Goal: Information Seeking & Learning: Learn about a topic

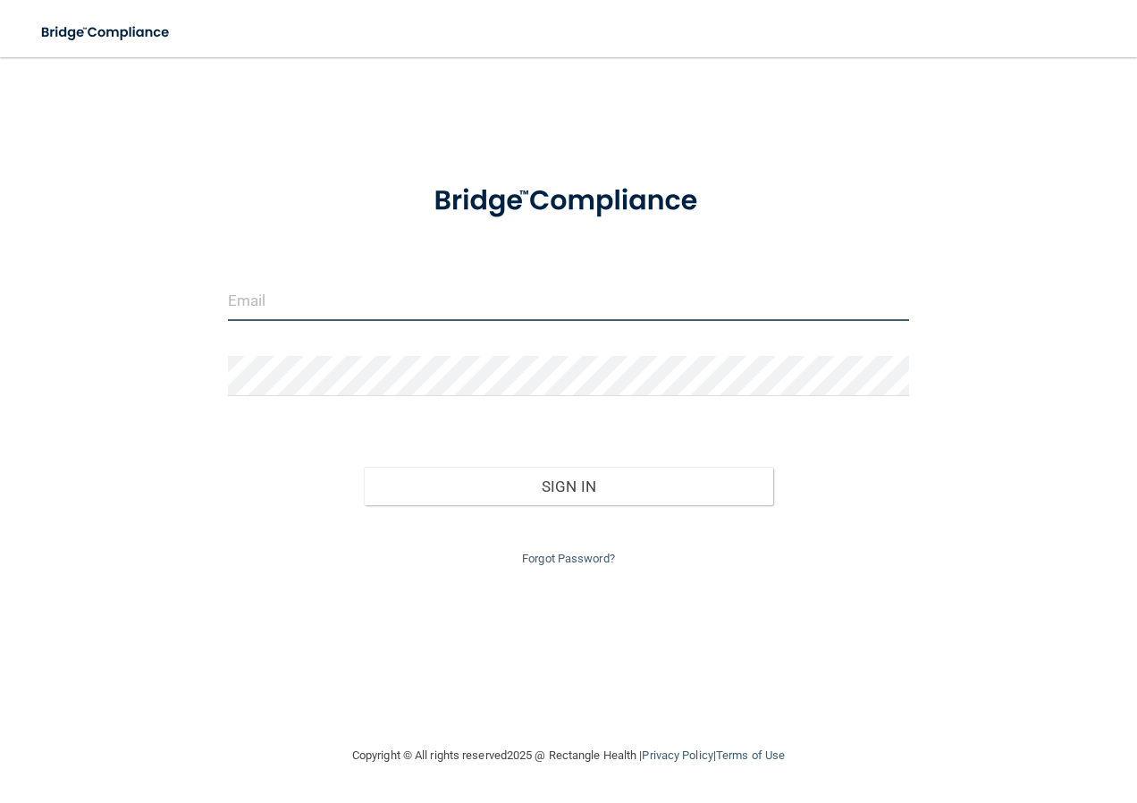
click at [274, 309] on input "email" at bounding box center [569, 301] width 682 height 40
type input "[EMAIL_ADDRESS][DOMAIN_NAME]"
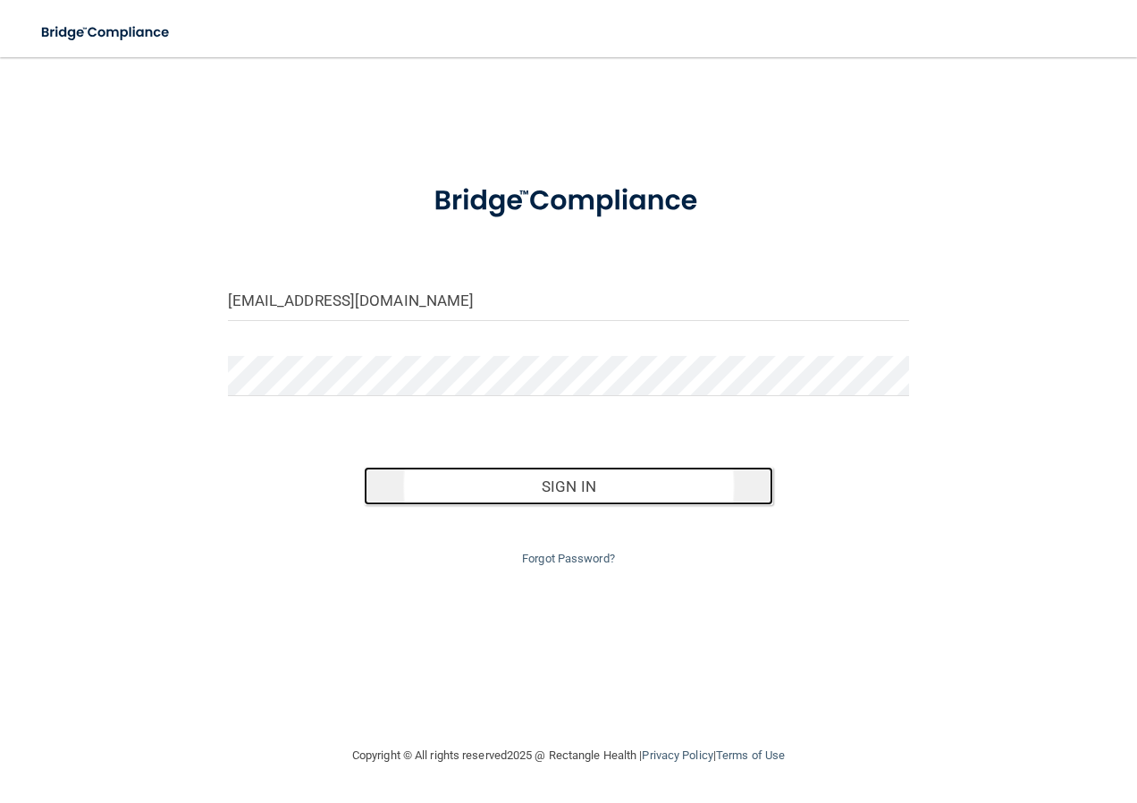
click at [572, 490] on button "Sign In" at bounding box center [568, 486] width 409 height 39
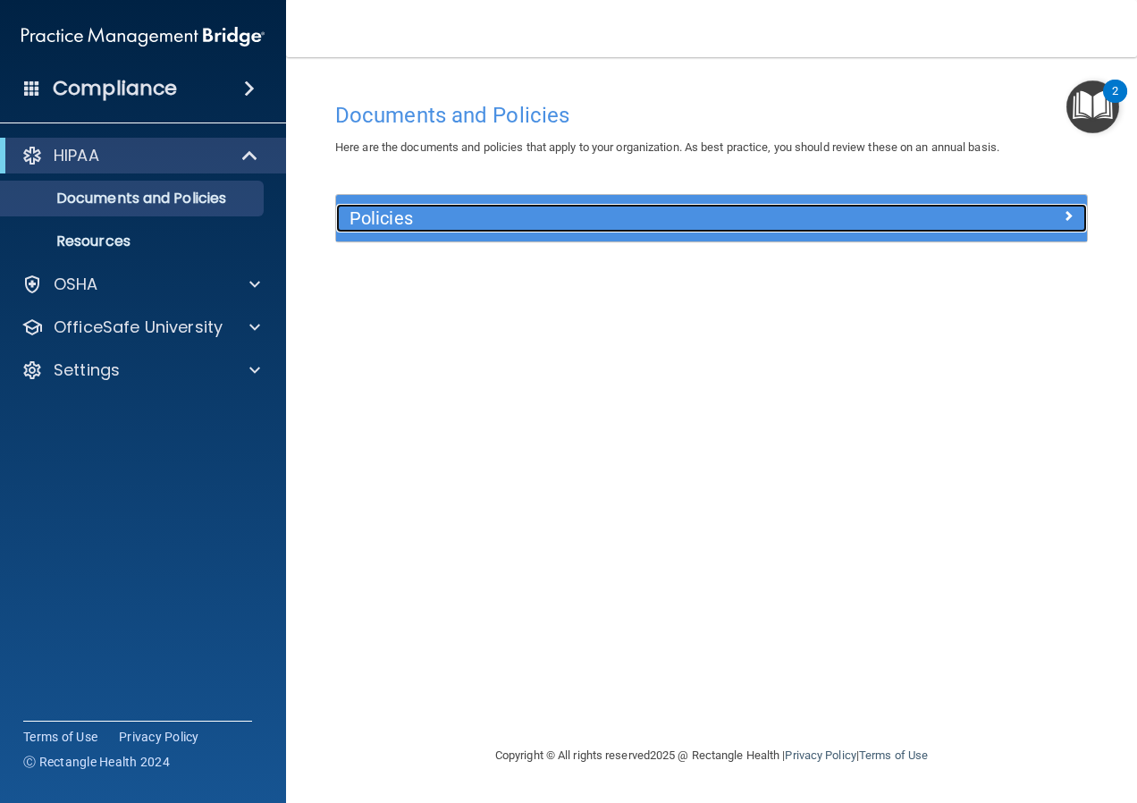
click at [434, 221] on h5 "Policies" at bounding box center [618, 218] width 536 height 20
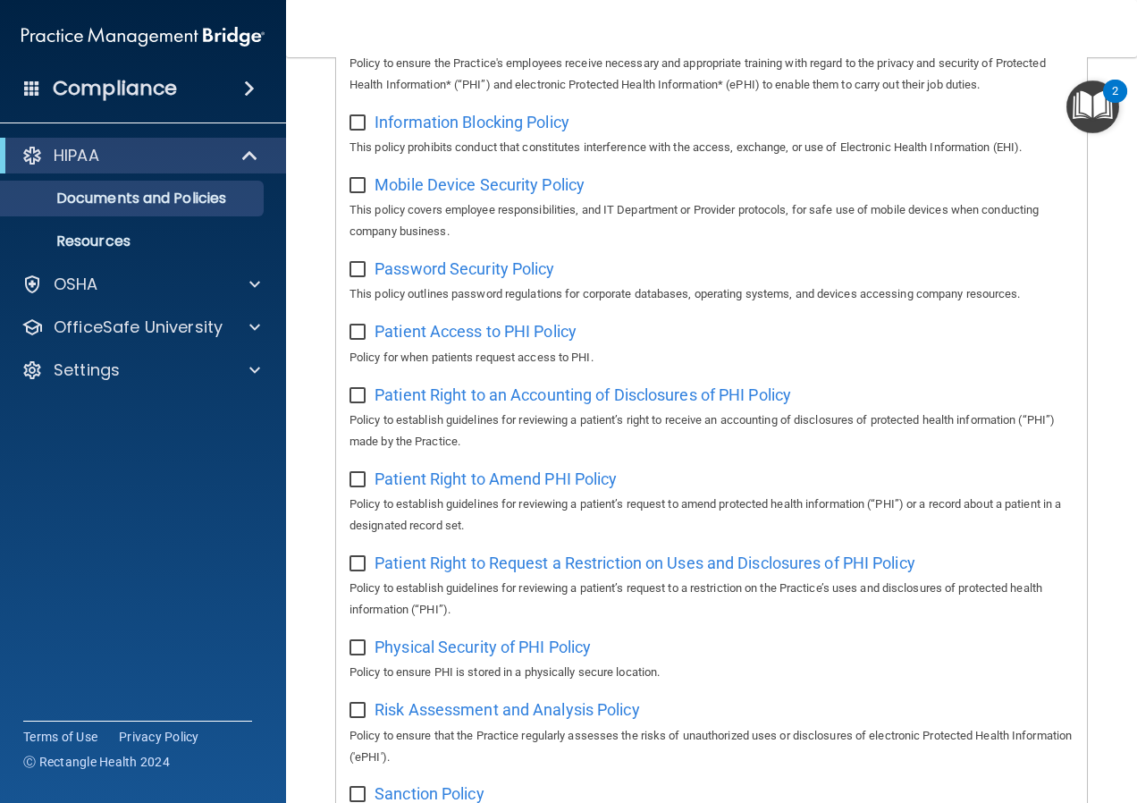
scroll to position [805, 0]
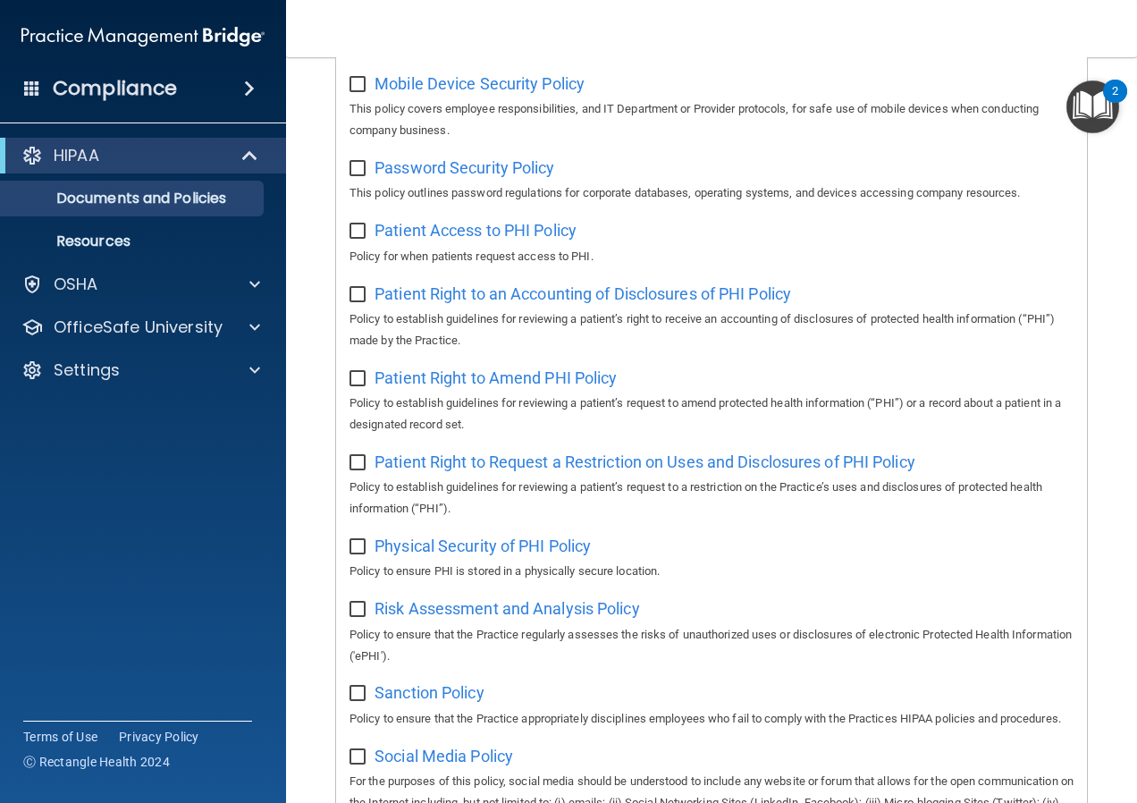
click at [246, 91] on span at bounding box center [249, 88] width 11 height 21
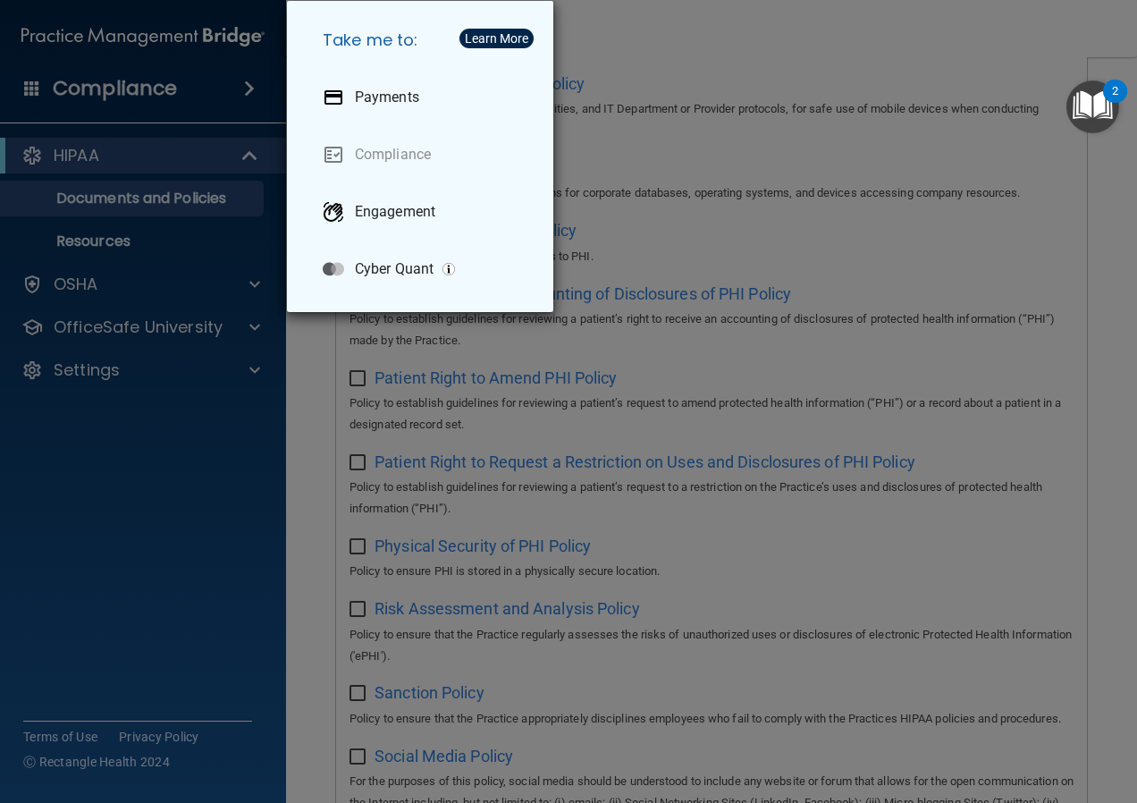
click at [125, 412] on div "Take me to: Payments Compliance Engagement Cyber Quant" at bounding box center [568, 401] width 1137 height 803
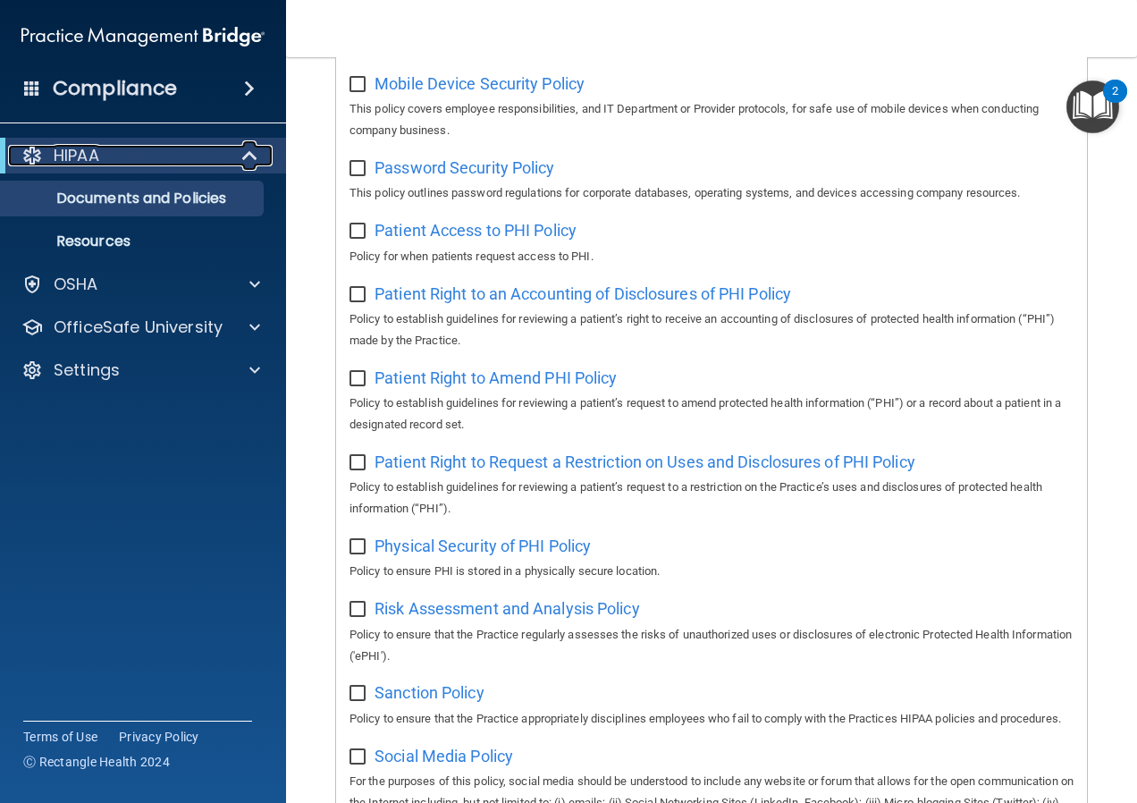
click at [237, 156] on div at bounding box center [251, 155] width 44 height 21
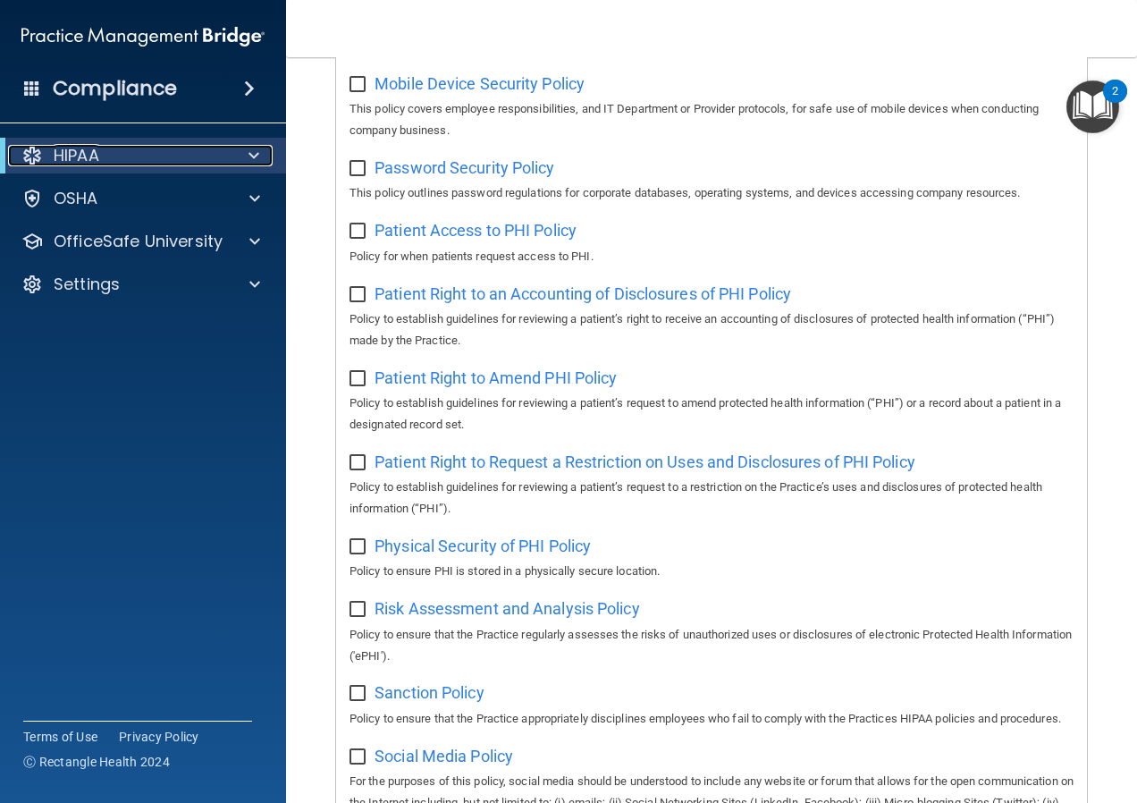
click at [186, 156] on div "HIPAA" at bounding box center [118, 155] width 221 height 21
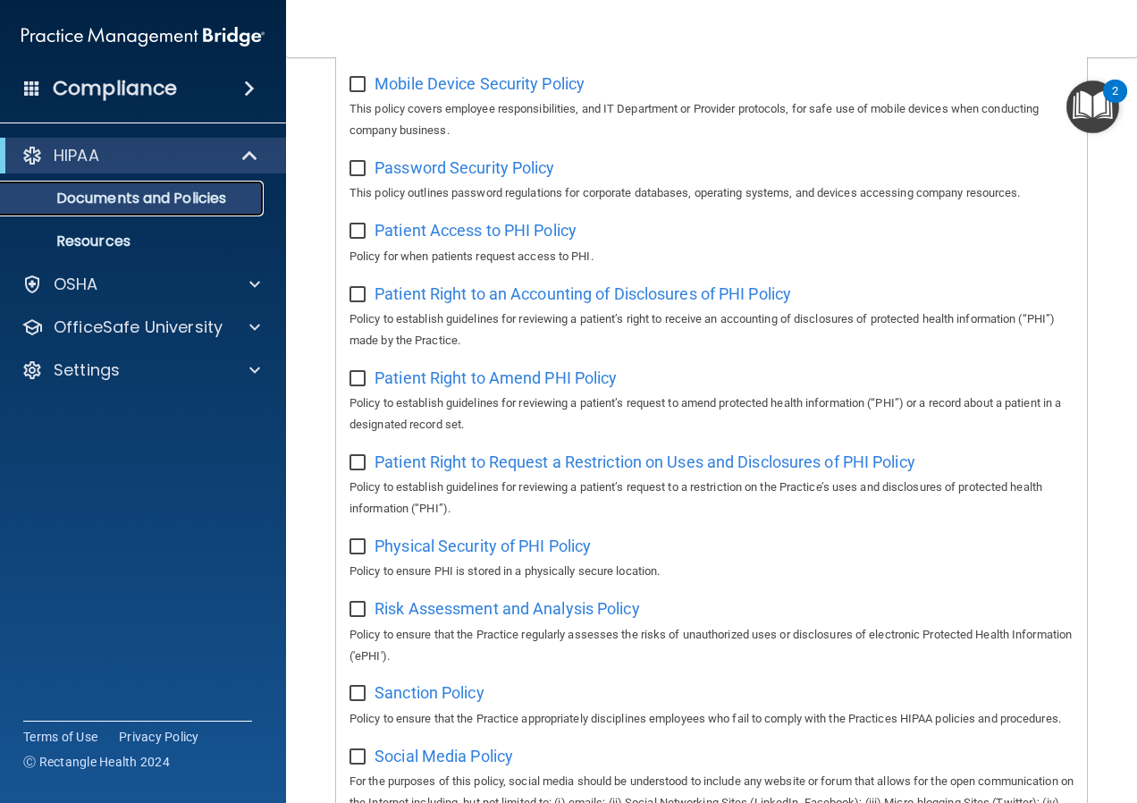
click at [143, 201] on p "Documents and Policies" at bounding box center [134, 199] width 244 height 18
click at [244, 155] on span at bounding box center [251, 155] width 15 height 21
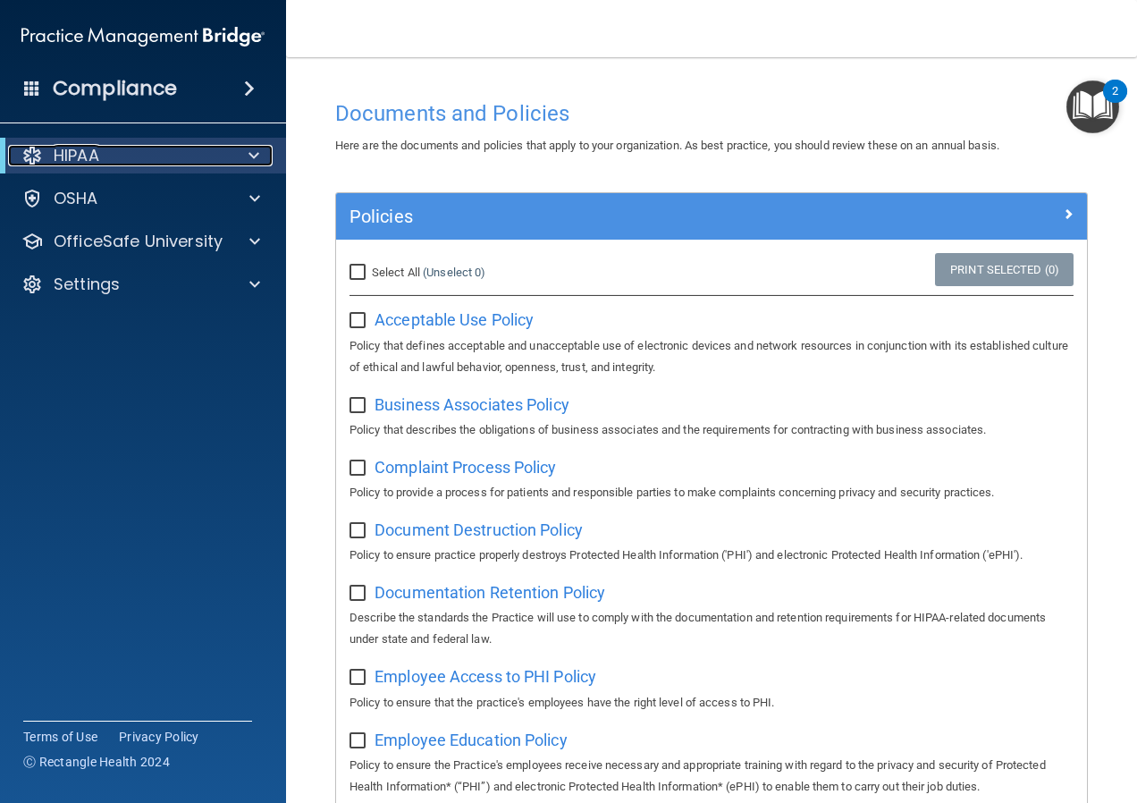
scroll to position [0, 0]
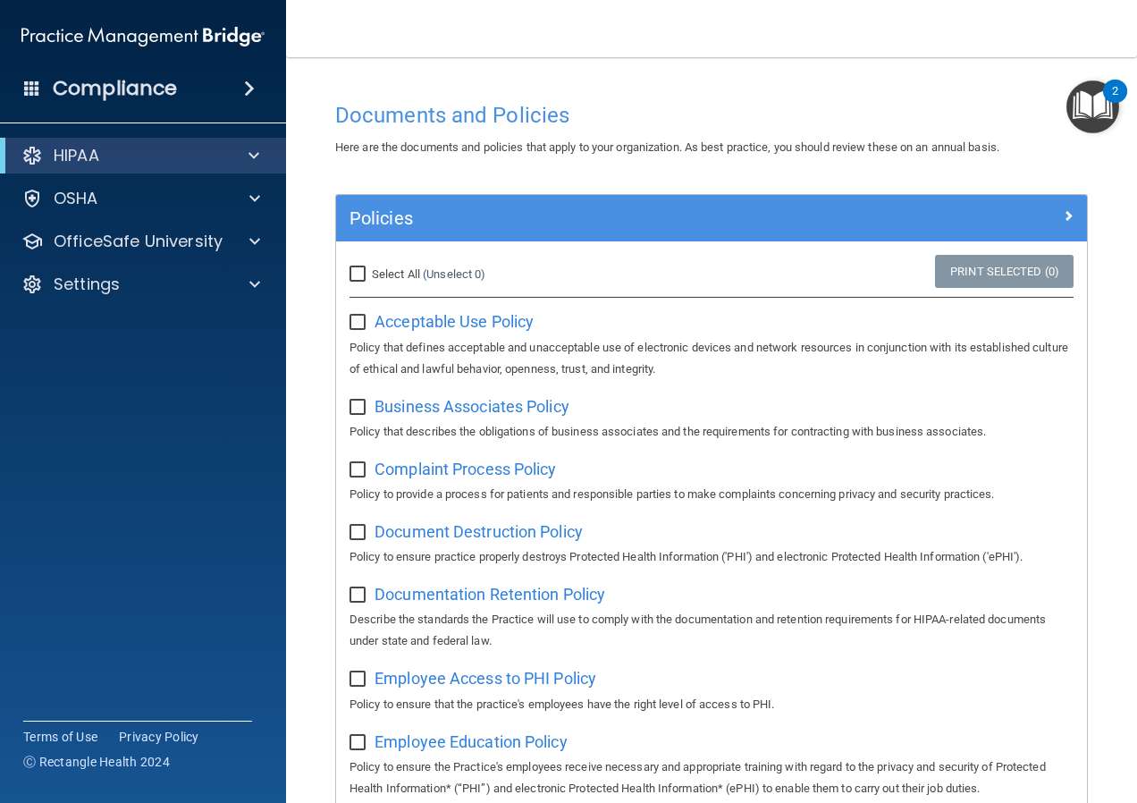
click at [1110, 91] on div "2" at bounding box center [1115, 91] width 24 height 23
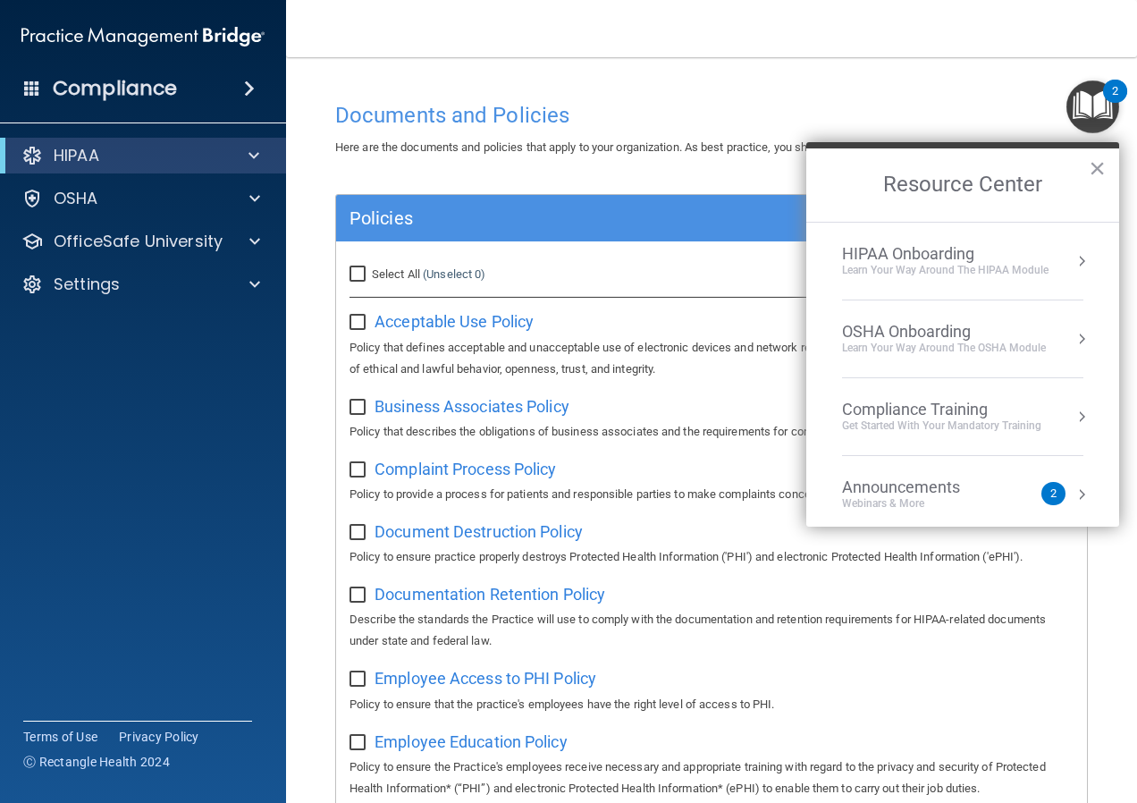
click at [921, 257] on div "HIPAA Onboarding" at bounding box center [945, 254] width 207 height 20
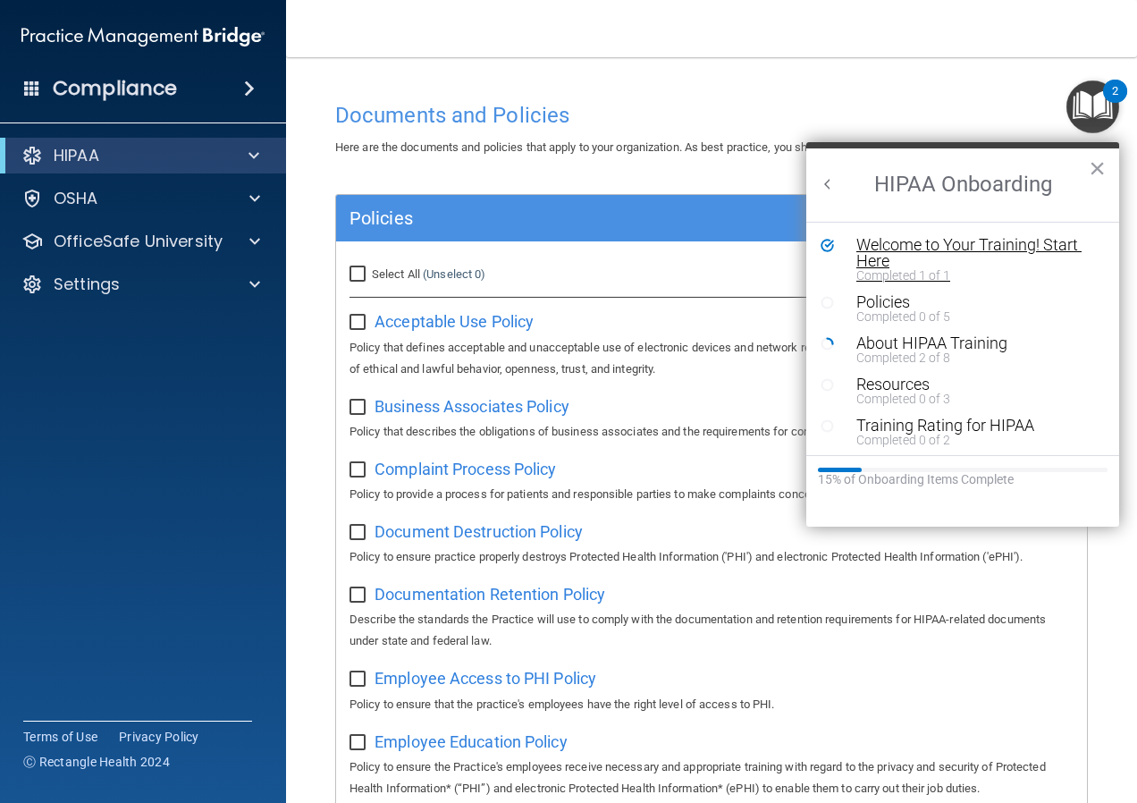
click at [935, 245] on div "Welcome to Your Training! Start Here" at bounding box center [969, 253] width 226 height 32
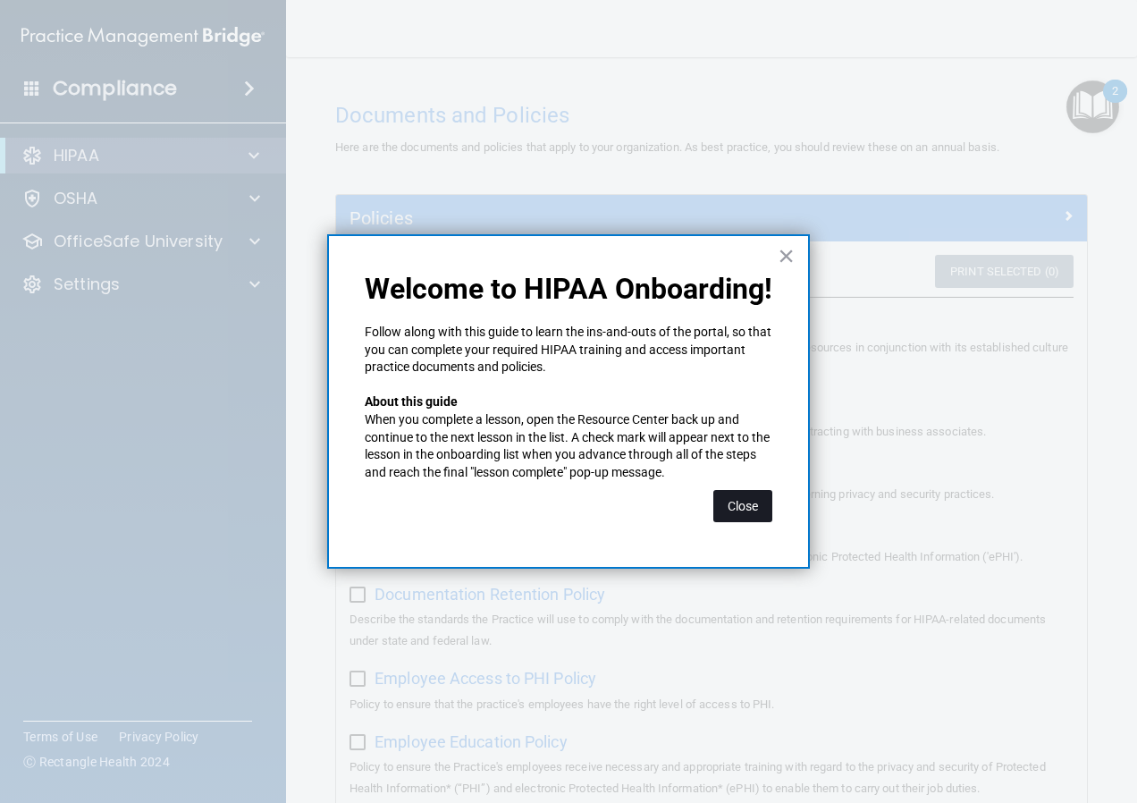
click at [738, 501] on button "Close" at bounding box center [742, 506] width 59 height 32
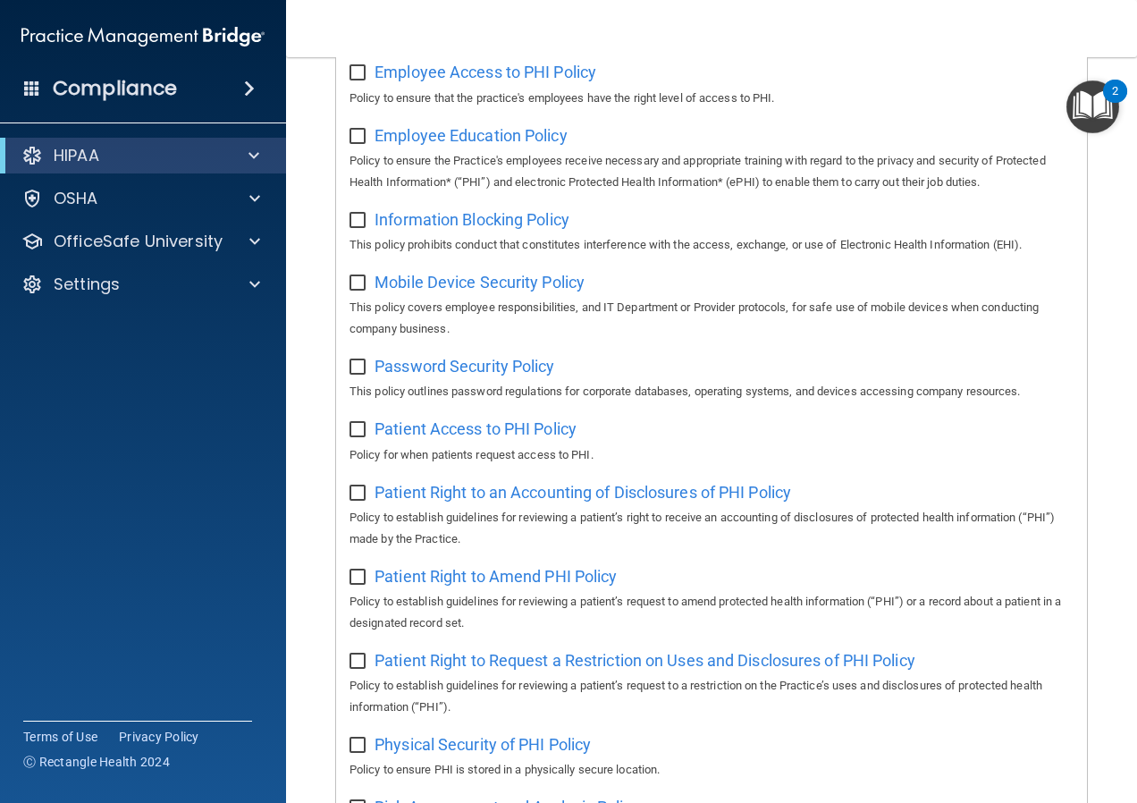
scroll to position [536, 0]
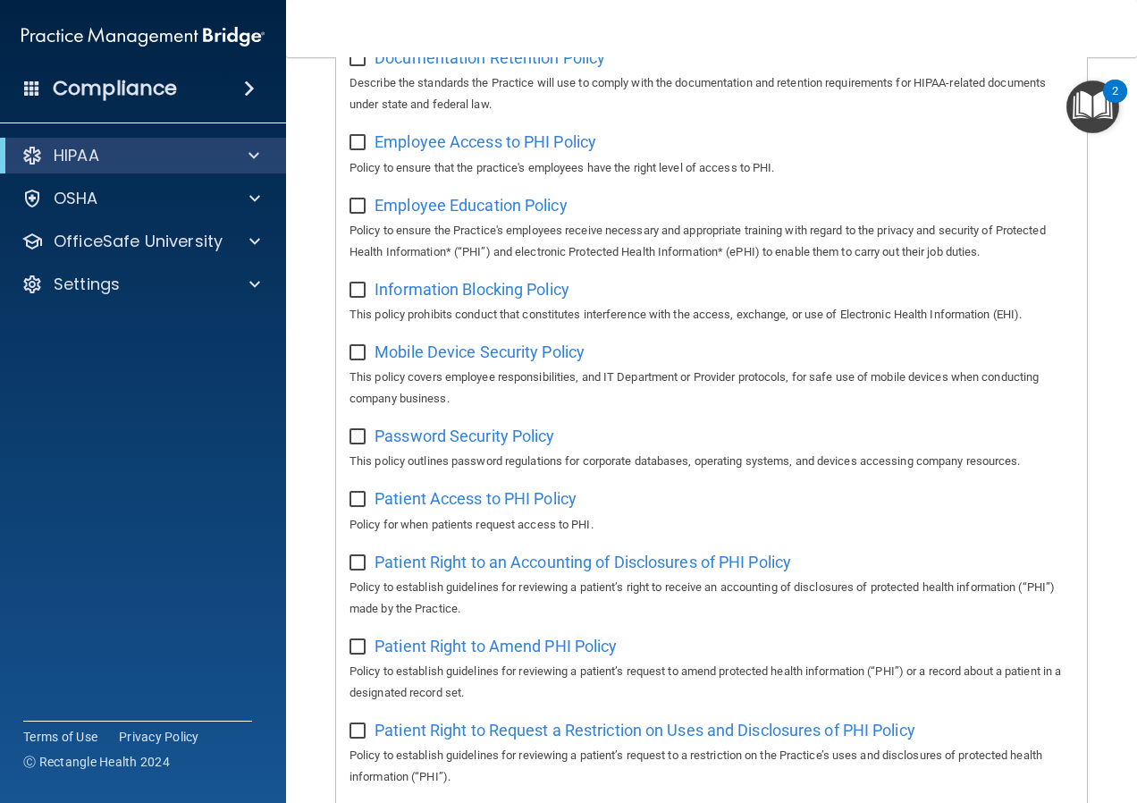
click at [244, 89] on span at bounding box center [249, 88] width 11 height 21
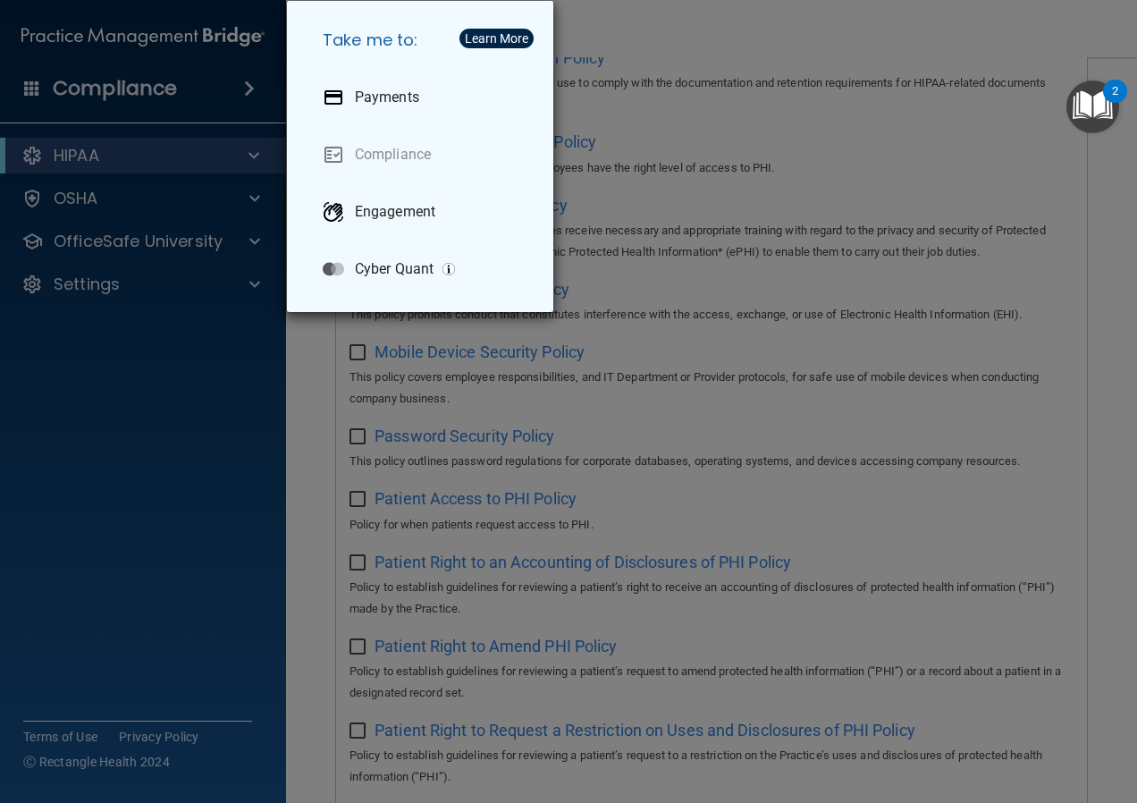
click at [187, 325] on div "Take me to: Payments Compliance Engagement Cyber Quant" at bounding box center [568, 401] width 1137 height 803
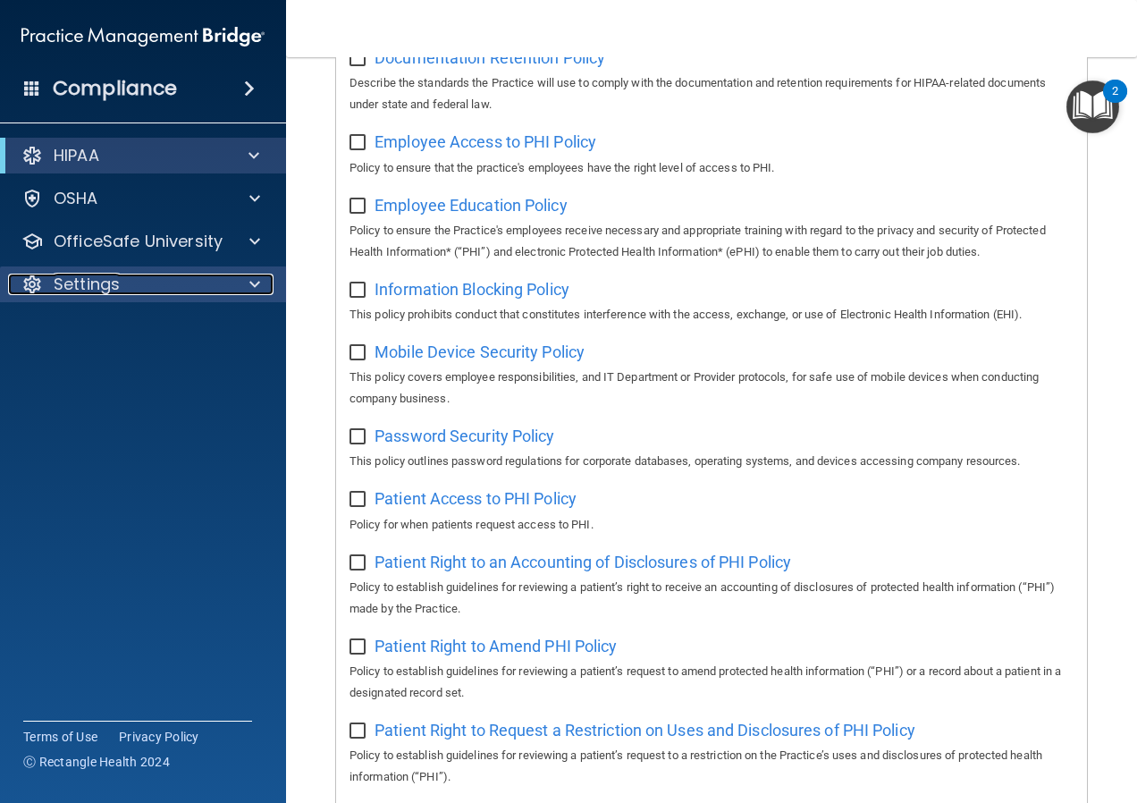
click at [222, 290] on div "Settings" at bounding box center [119, 284] width 222 height 21
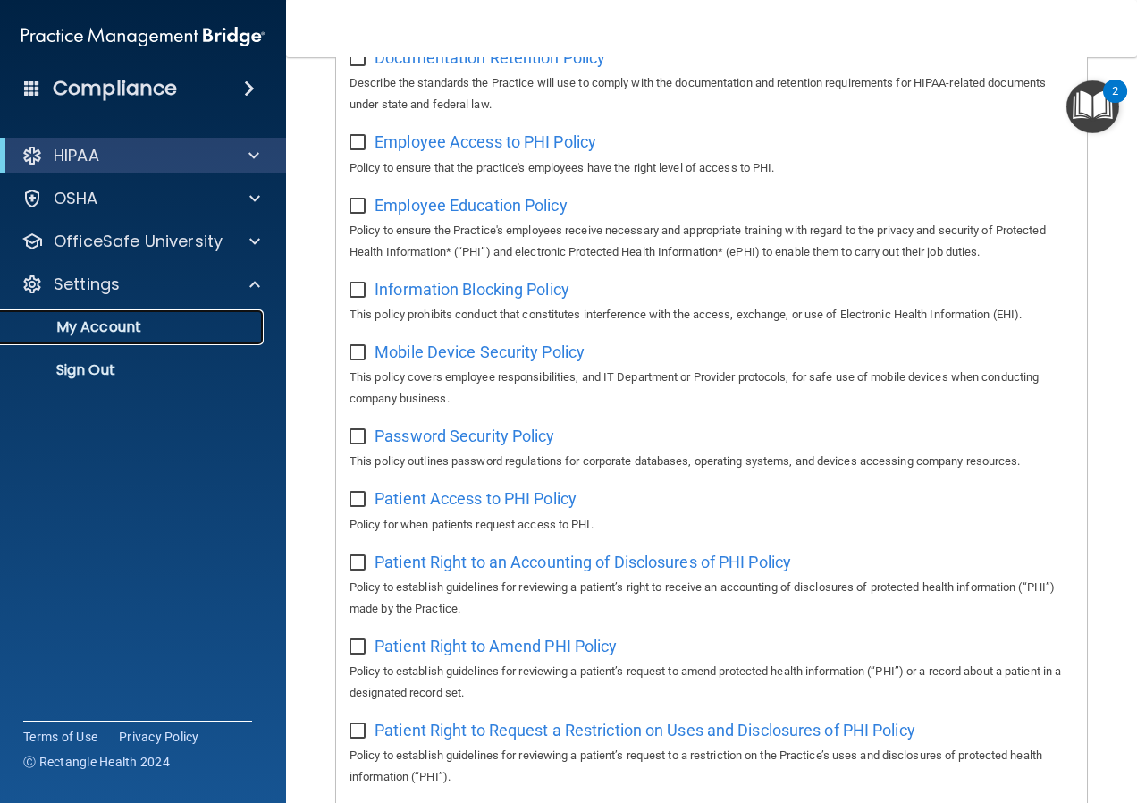
click at [151, 326] on p "My Account" at bounding box center [134, 327] width 244 height 18
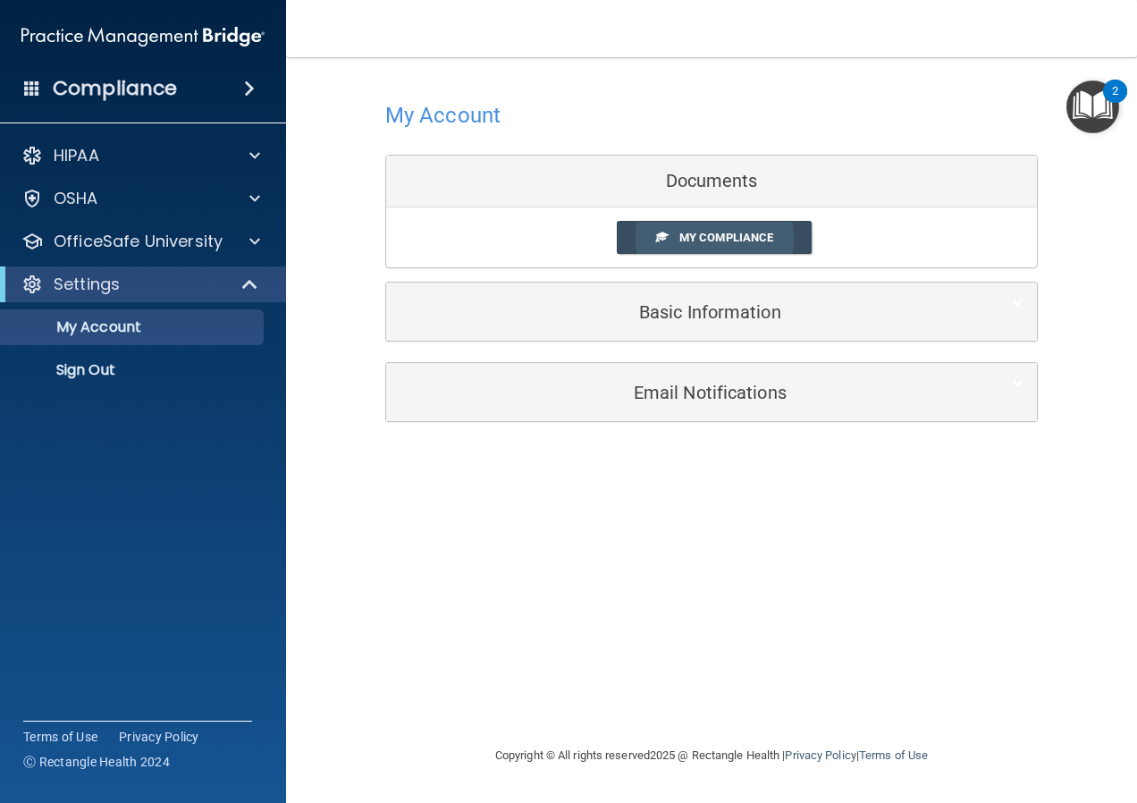
click at [691, 232] on span "My Compliance" at bounding box center [726, 237] width 94 height 13
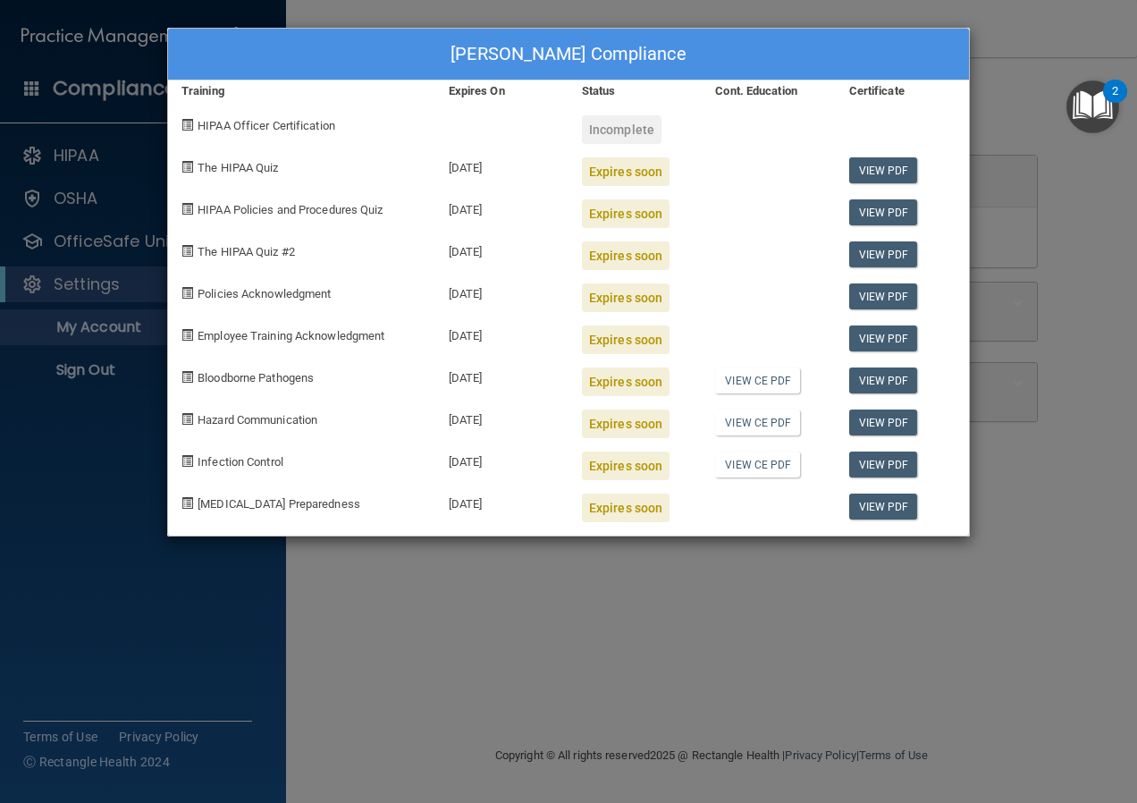
click at [273, 170] on span "The HIPAA Quiz" at bounding box center [238, 167] width 80 height 13
click at [865, 169] on link "View PDF" at bounding box center [883, 170] width 69 height 26
click at [210, 91] on div "Training" at bounding box center [301, 90] width 267 height 21
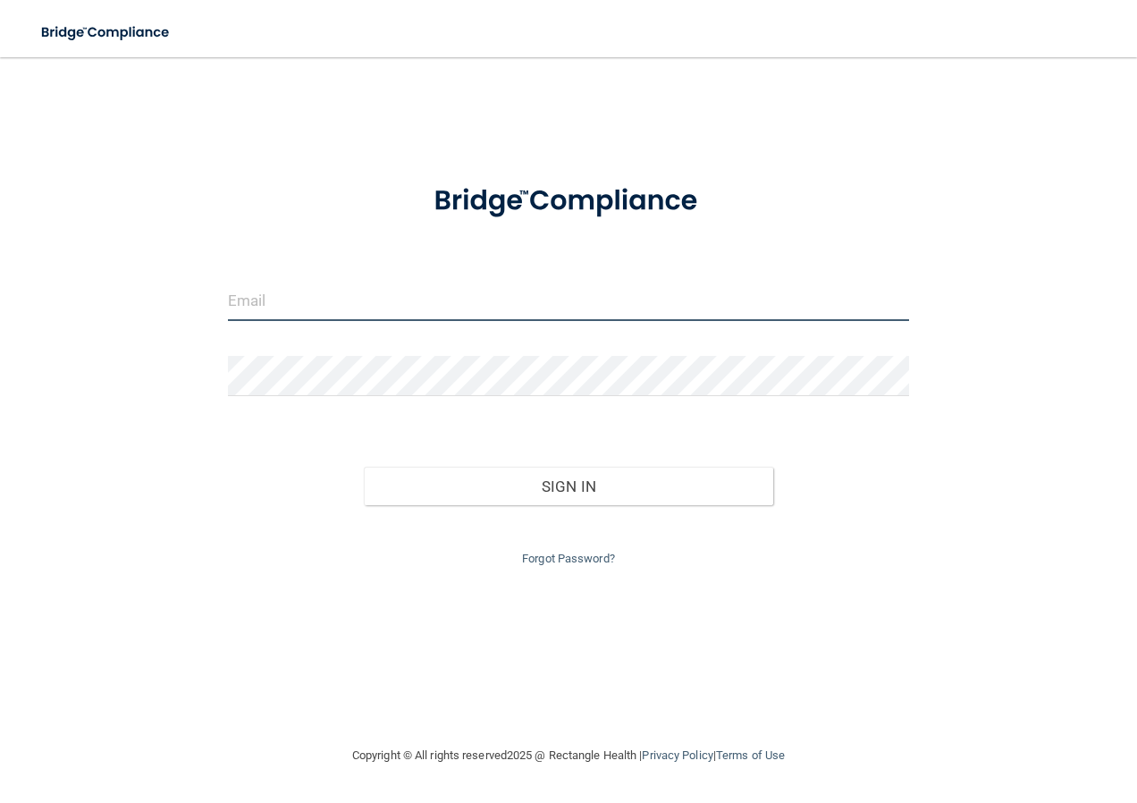
type input "[EMAIL_ADDRESS][DOMAIN_NAME]"
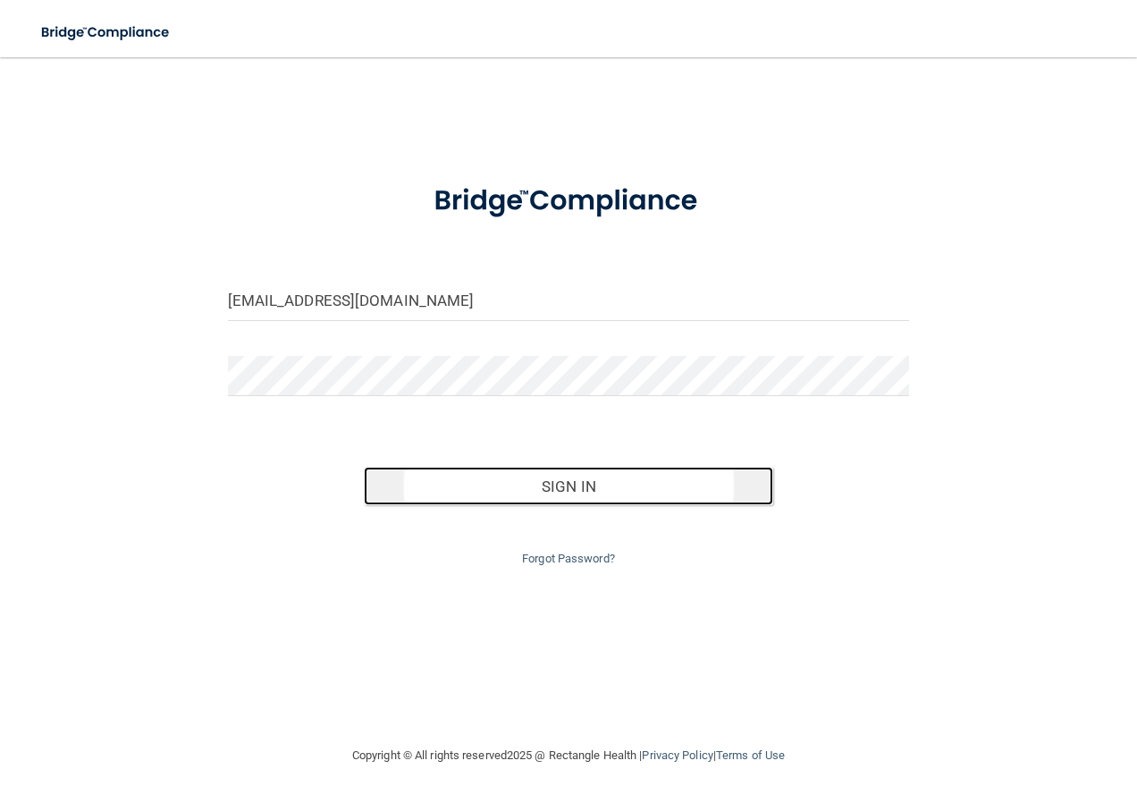
click at [555, 485] on button "Sign In" at bounding box center [568, 486] width 409 height 39
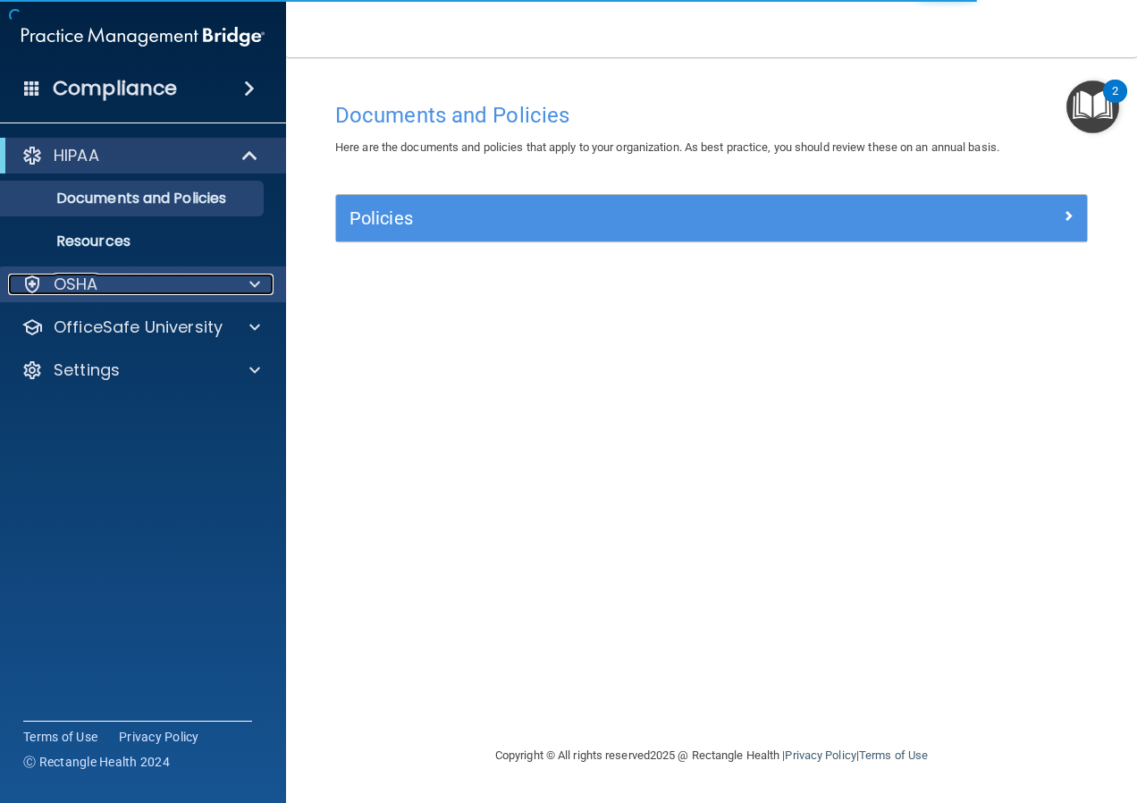
click at [101, 287] on div "OSHA" at bounding box center [119, 284] width 222 height 21
click at [245, 283] on div at bounding box center [252, 284] width 45 height 21
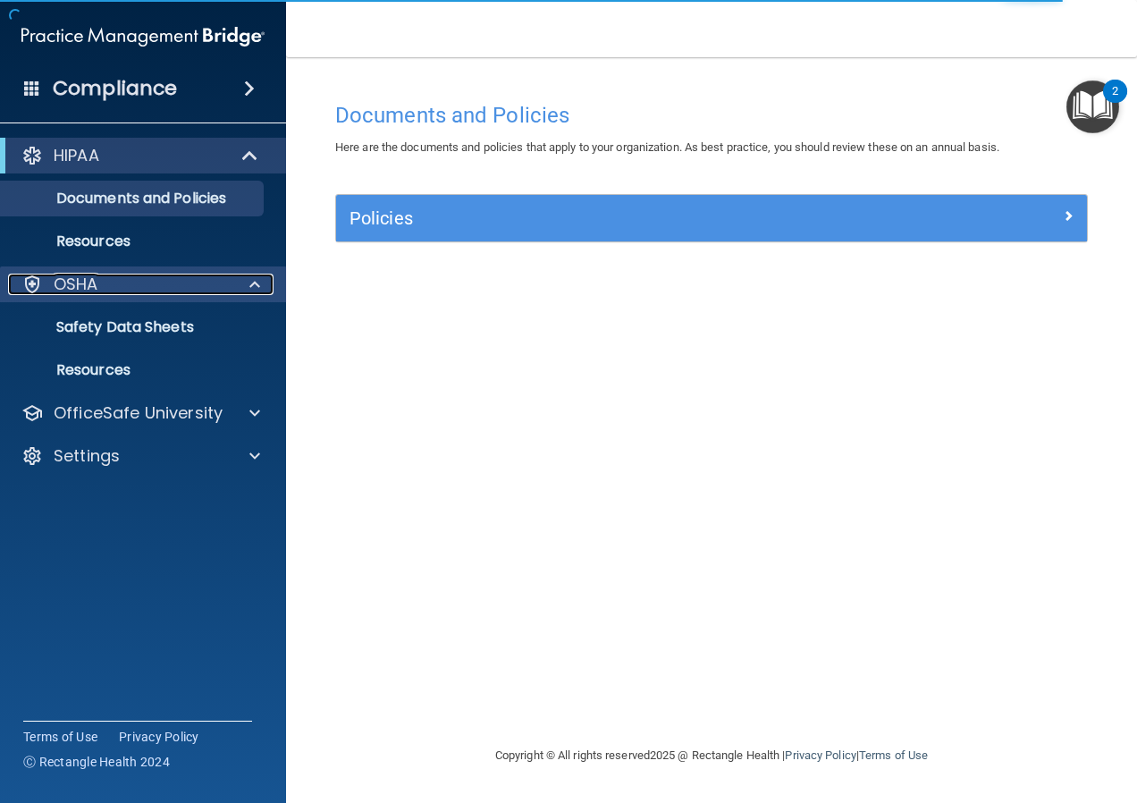
click at [245, 283] on div at bounding box center [252, 284] width 45 height 21
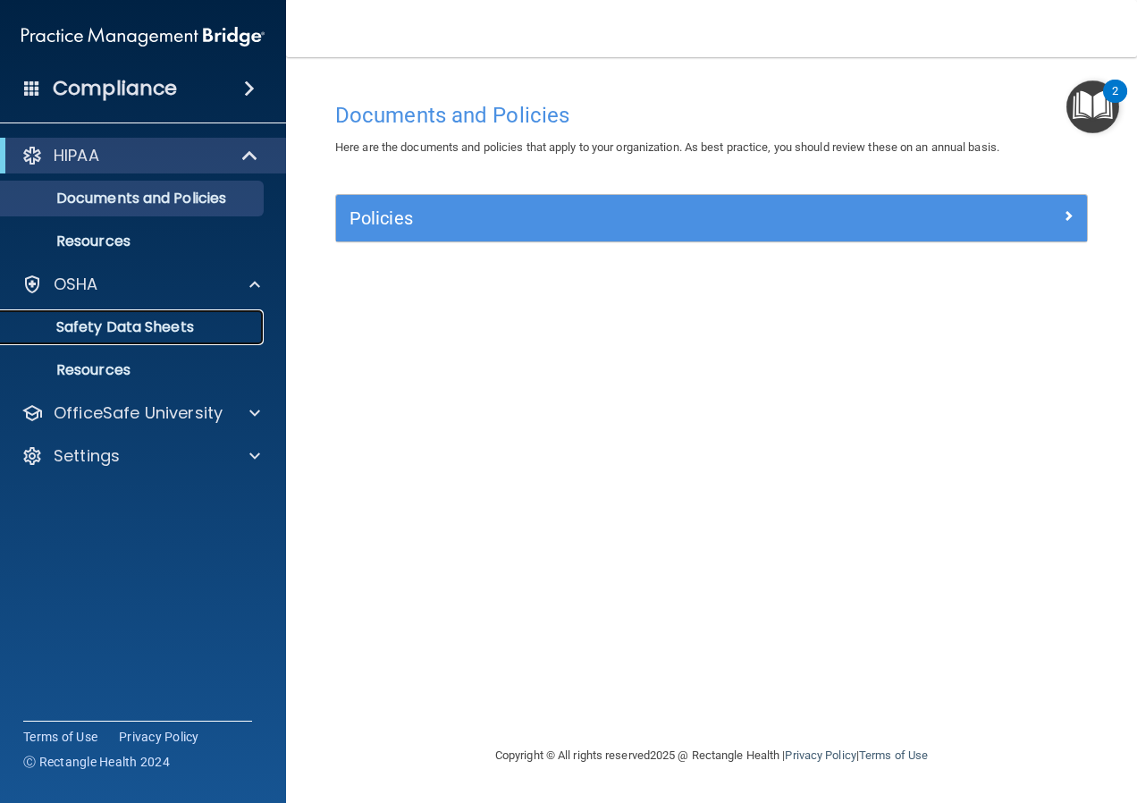
click at [156, 325] on p "Safety Data Sheets" at bounding box center [134, 327] width 244 height 18
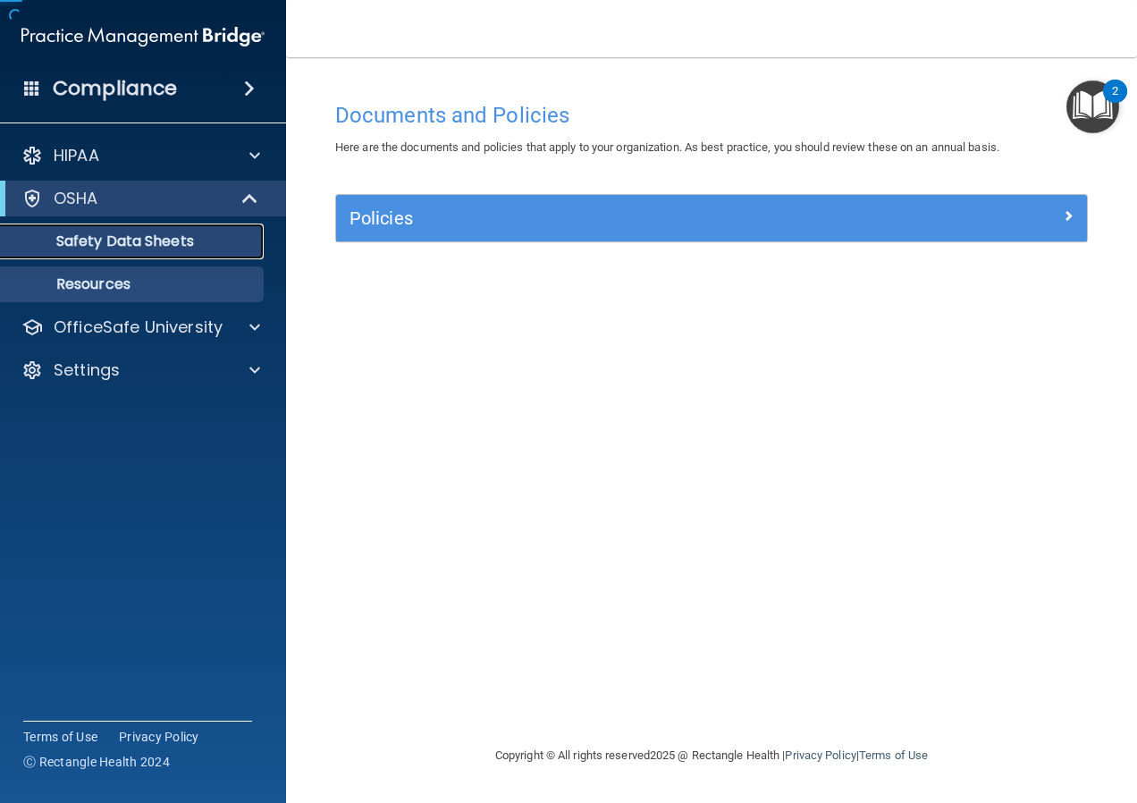
click at [156, 325] on div "HIPAA Documents and Policies Report an Incident Business Associates Emergency P…" at bounding box center [143, 267] width 287 height 272
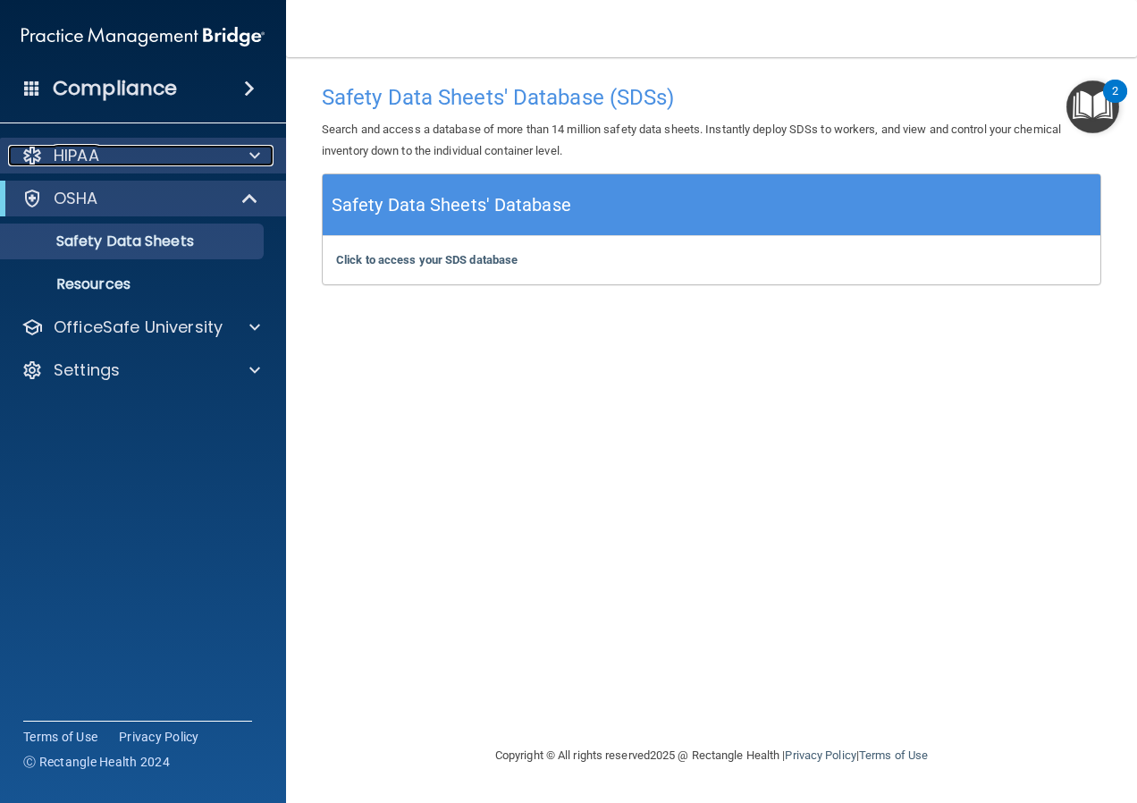
click at [233, 145] on div at bounding box center [252, 155] width 45 height 21
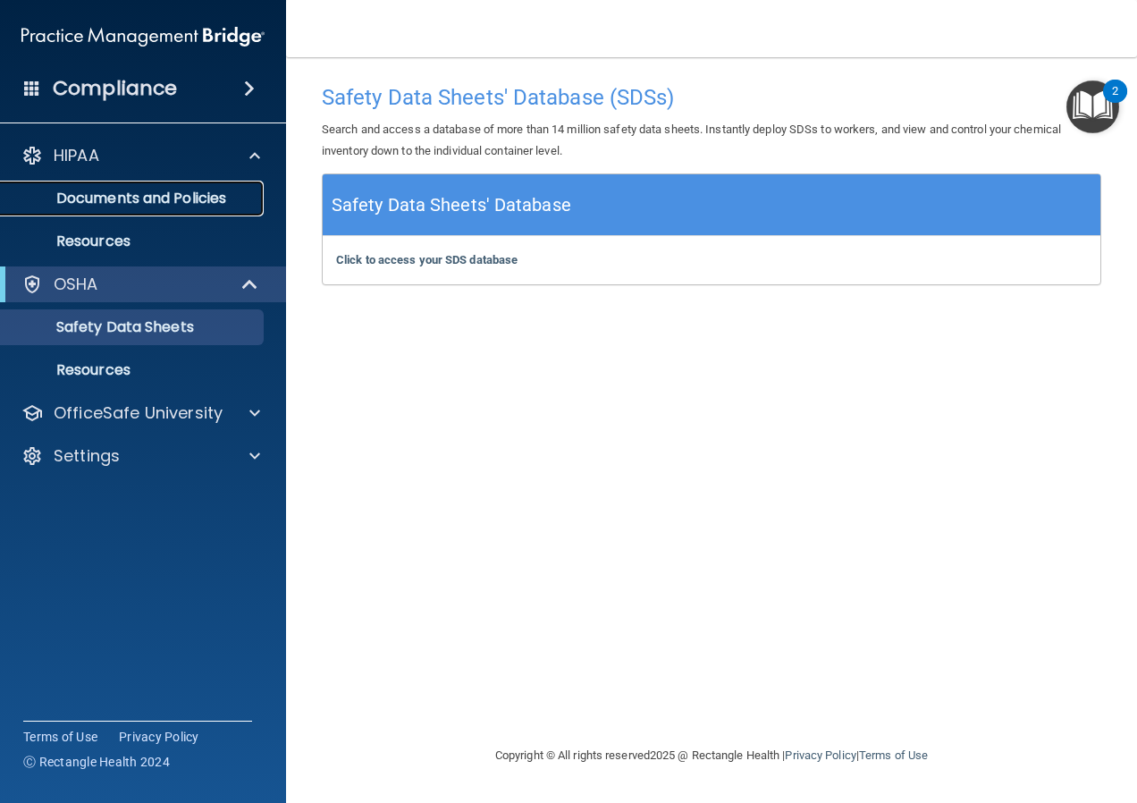
click at [197, 194] on p "Documents and Policies" at bounding box center [134, 199] width 244 height 18
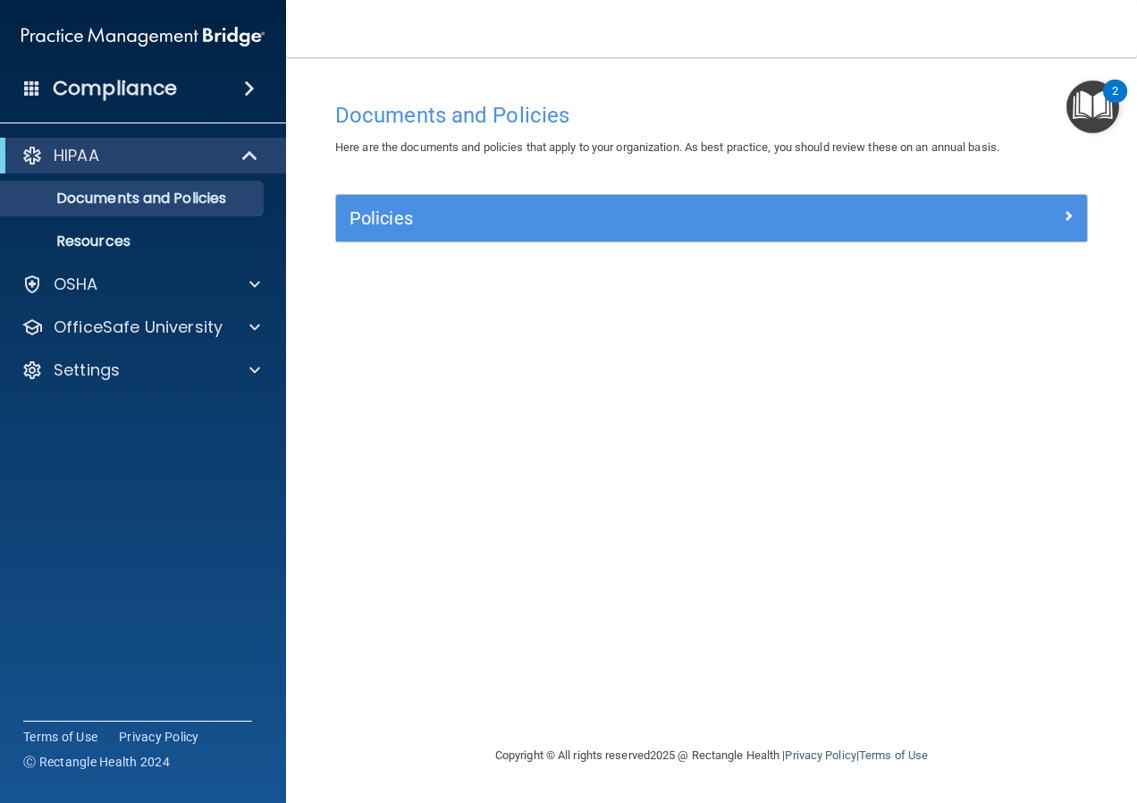
click at [244, 90] on span at bounding box center [249, 88] width 11 height 21
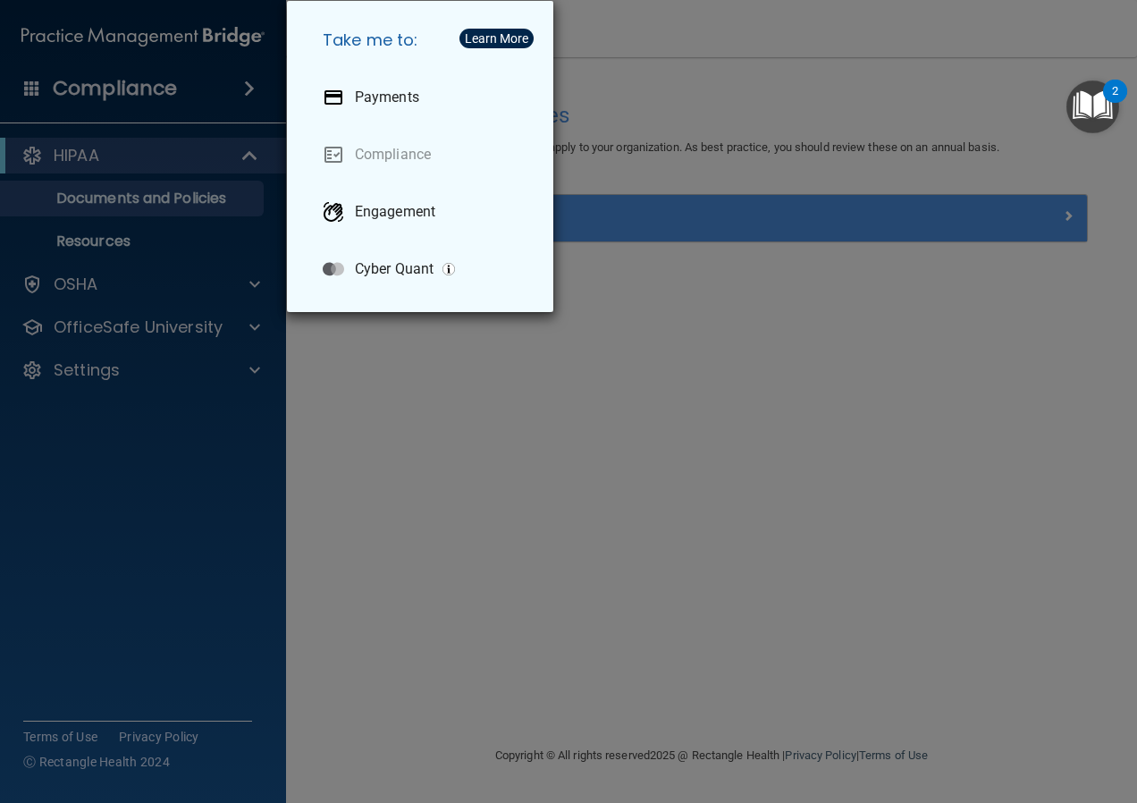
click at [258, 358] on div "Take me to: Payments Compliance Engagement Cyber Quant" at bounding box center [568, 401] width 1137 height 803
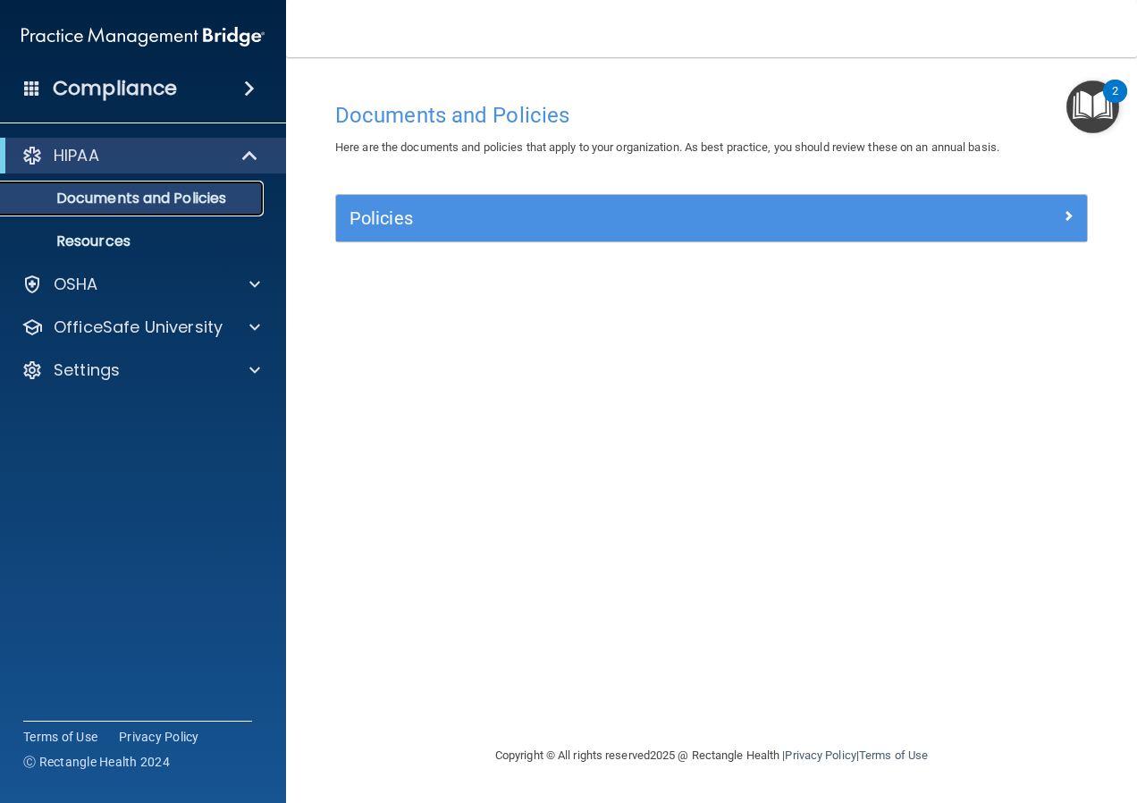
click at [160, 198] on p "Documents and Policies" at bounding box center [134, 199] width 244 height 18
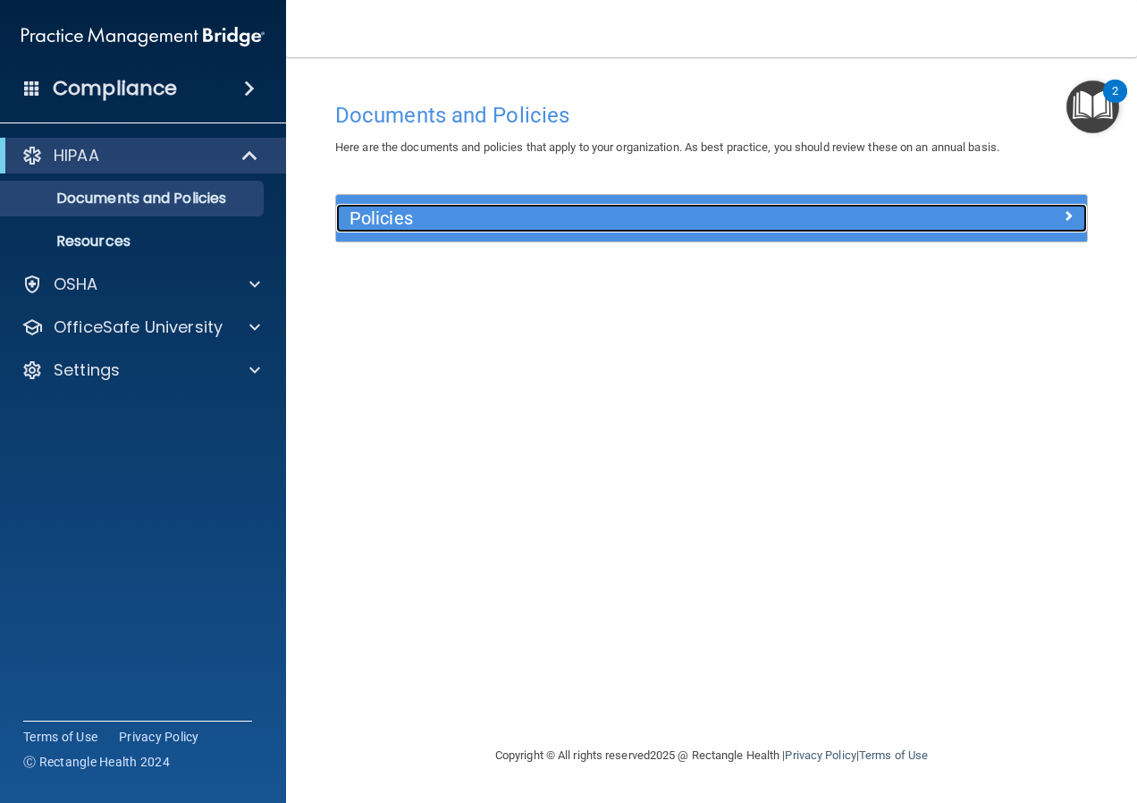
click at [1065, 209] on span at bounding box center [1068, 215] width 11 height 21
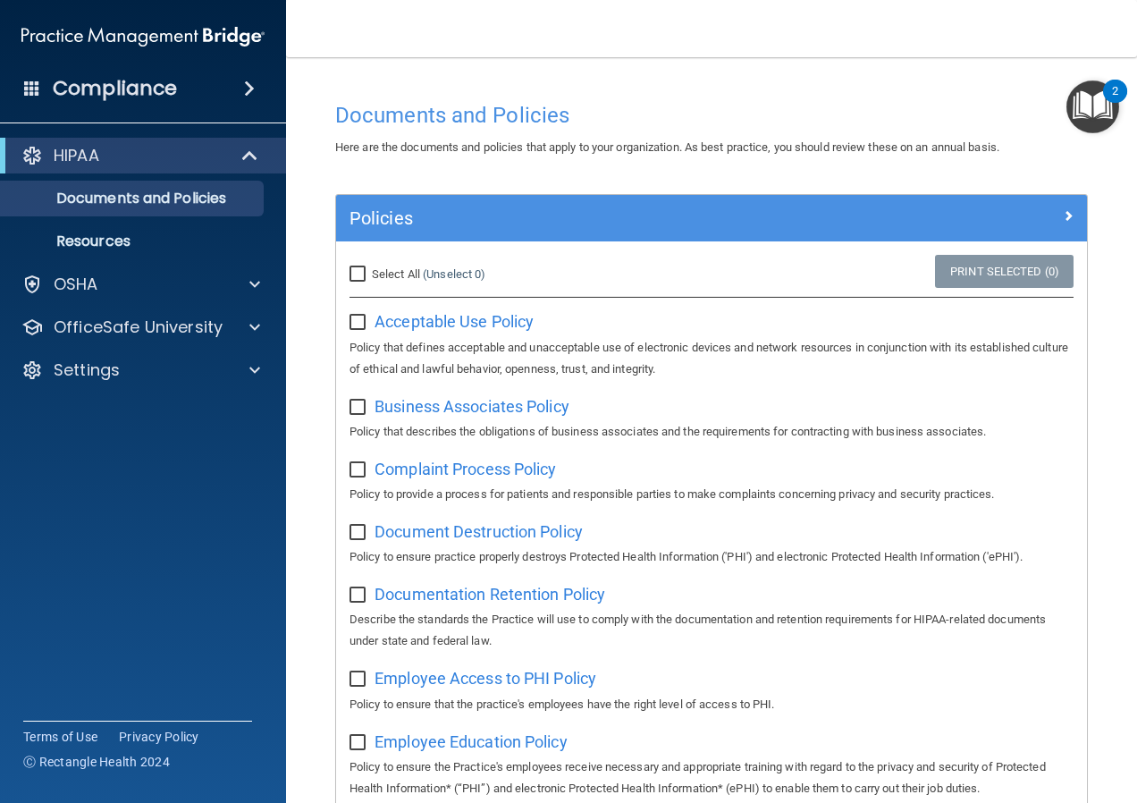
click at [241, 320] on div at bounding box center [252, 326] width 45 height 21
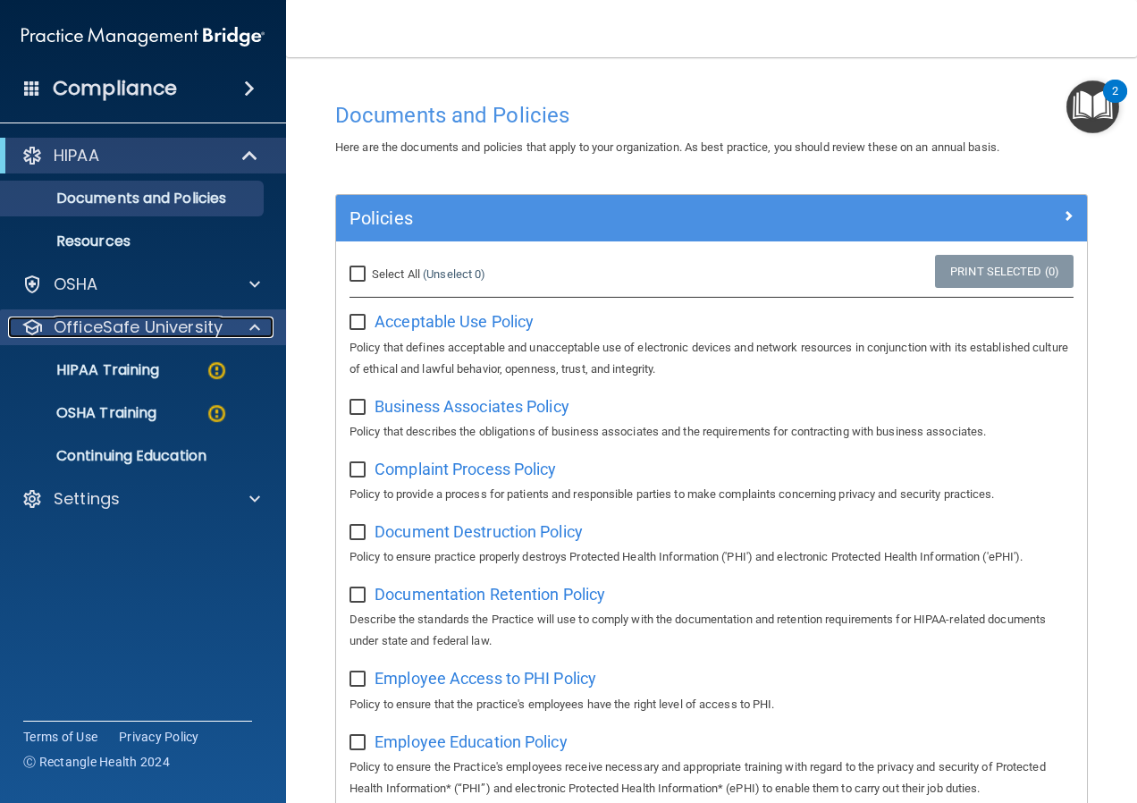
click at [241, 320] on div at bounding box center [252, 326] width 45 height 21
click at [240, 320] on div at bounding box center [252, 326] width 45 height 21
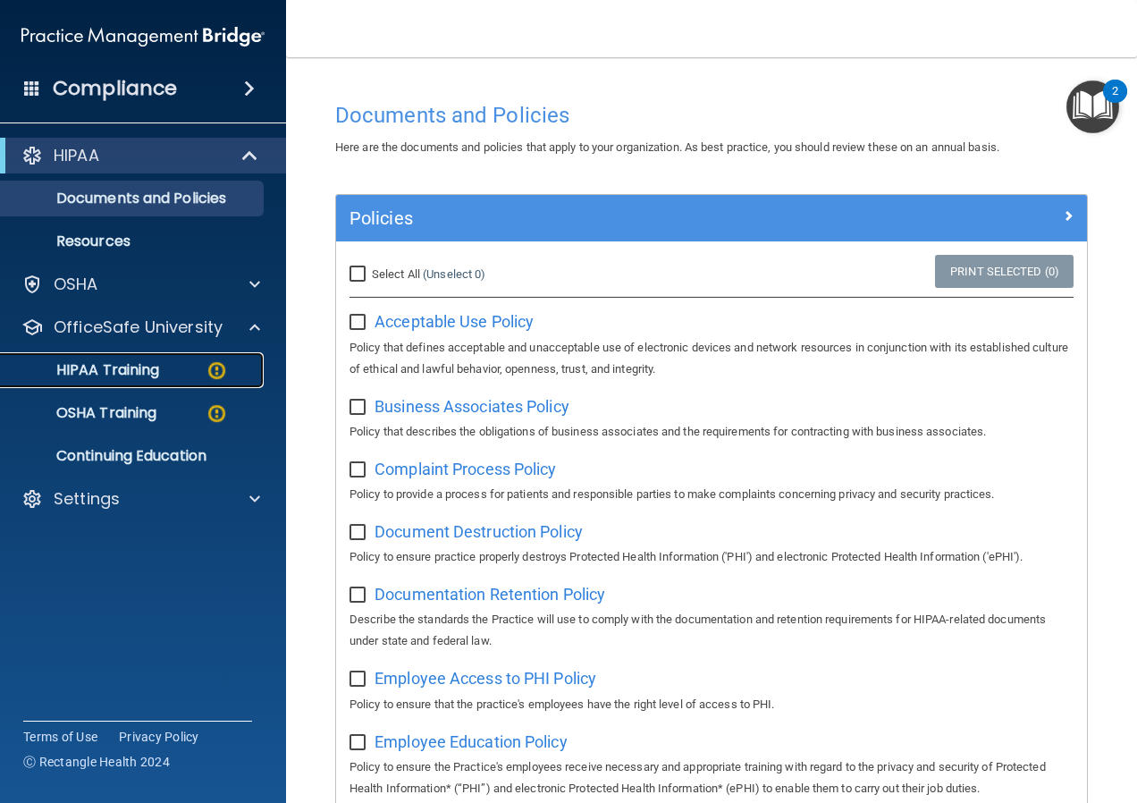
click at [173, 367] on div "HIPAA Training" at bounding box center [134, 370] width 244 height 18
